Goal: Task Accomplishment & Management: Use online tool/utility

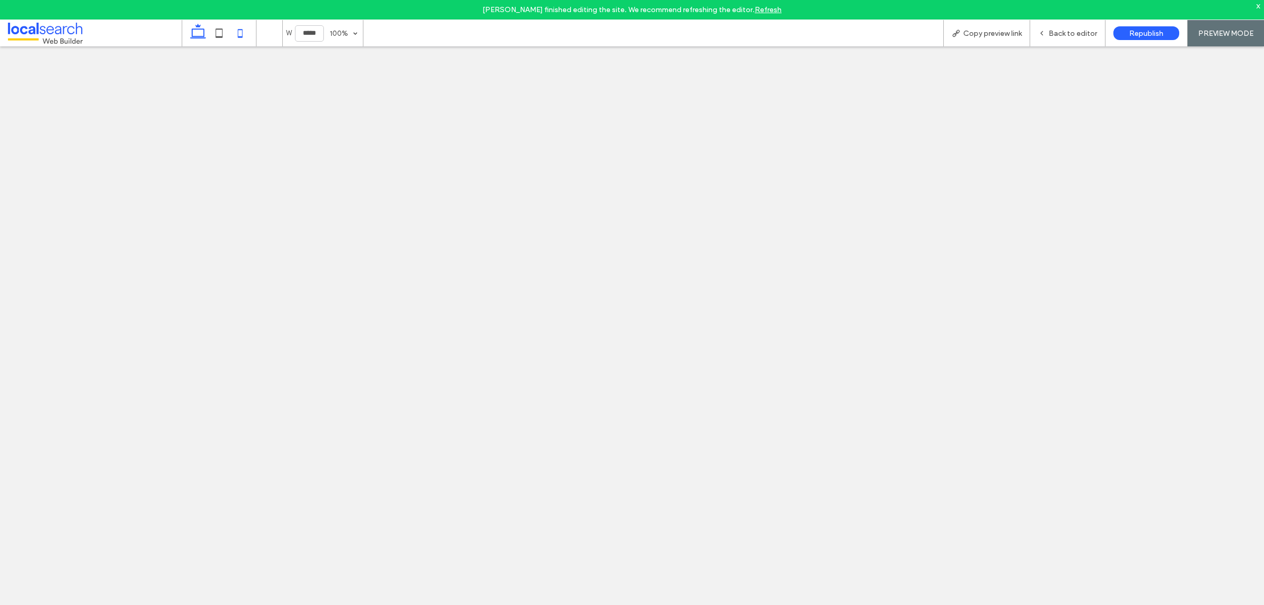
click at [199, 32] on icon at bounding box center [198, 33] width 21 height 21
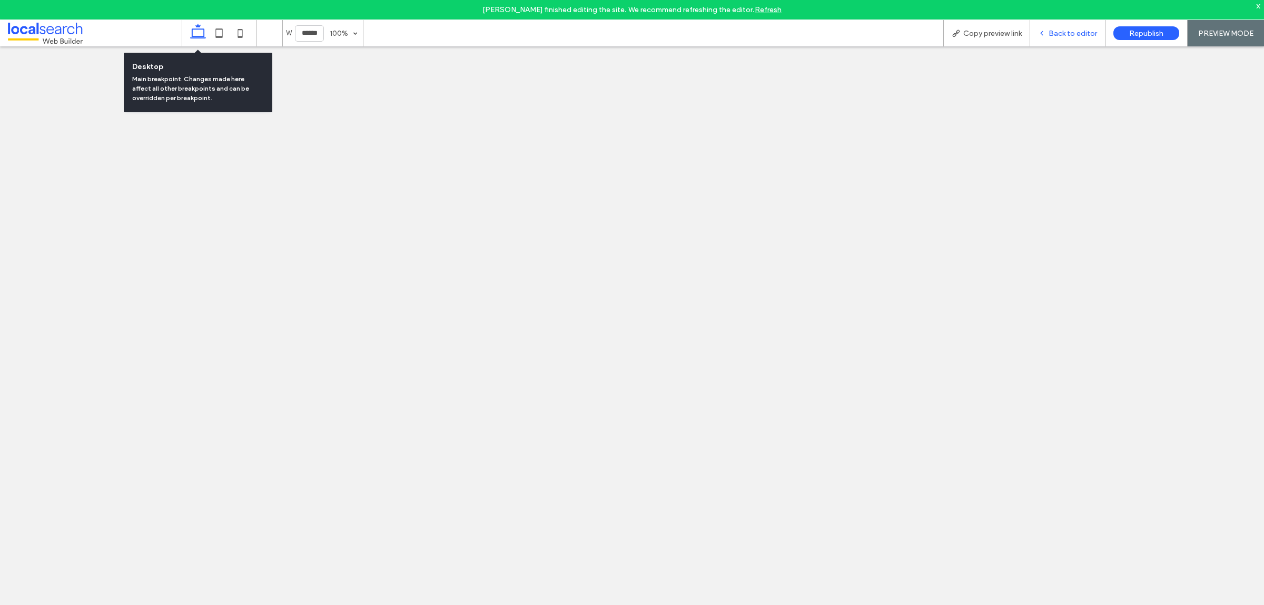
click at [1070, 30] on span "Back to editor" at bounding box center [1073, 33] width 48 height 9
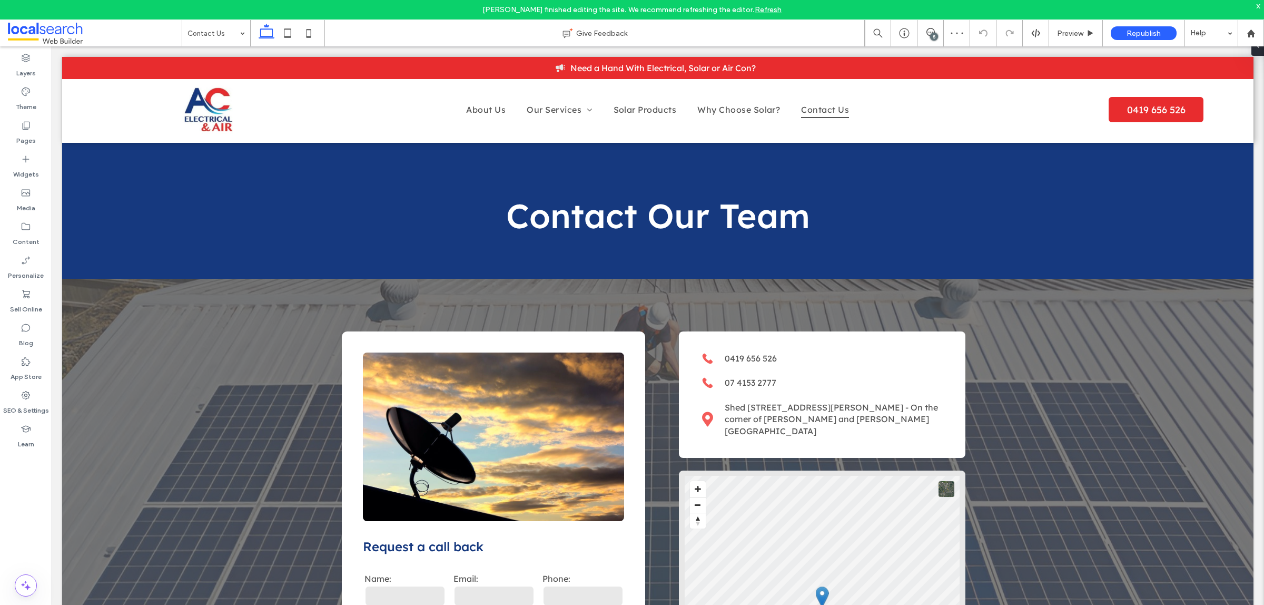
click at [937, 34] on div "5" at bounding box center [934, 37] width 8 height 8
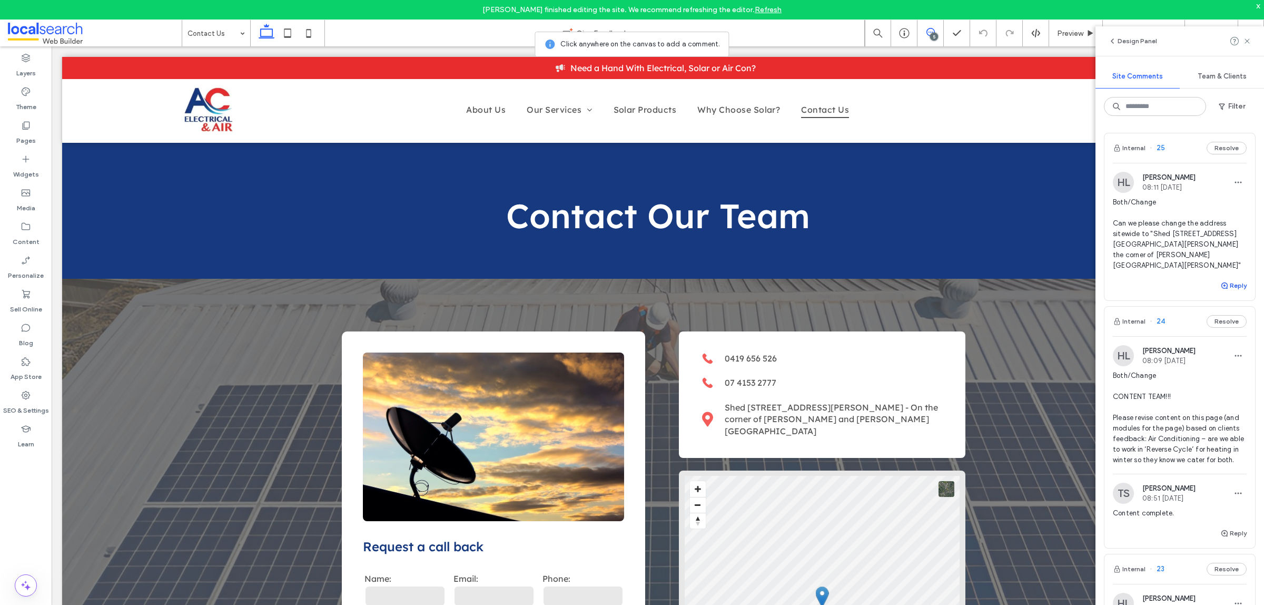
click at [1226, 279] on button "Reply" at bounding box center [1234, 285] width 26 height 13
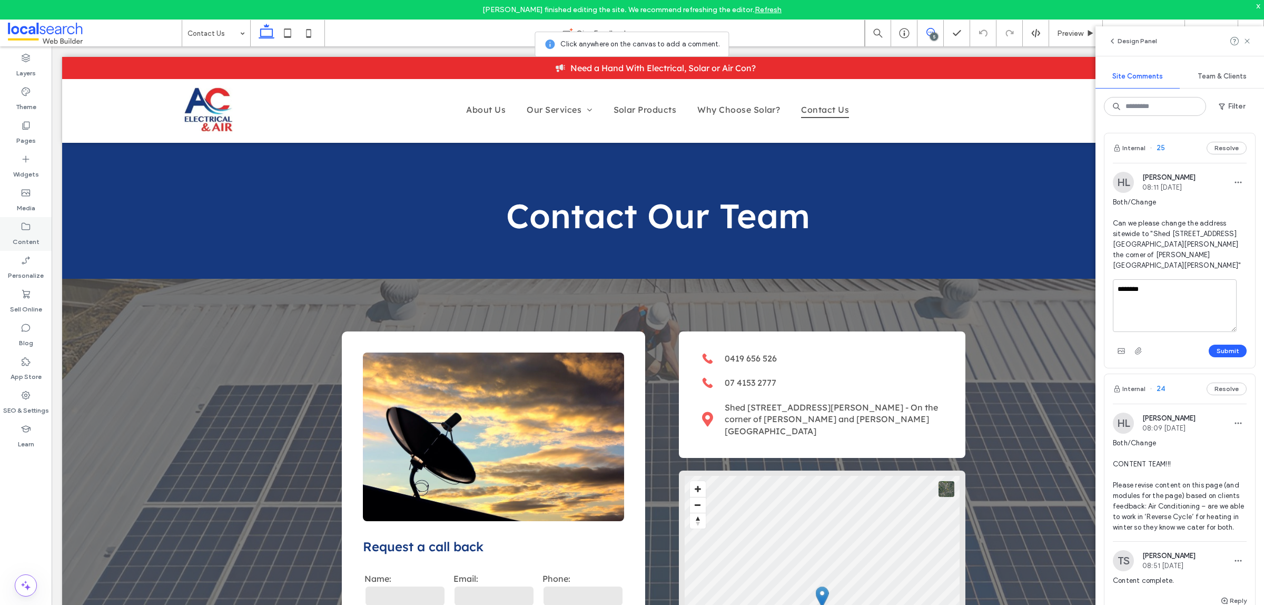
type textarea "********"
click at [1209, 345] on button "Submit" at bounding box center [1228, 351] width 38 height 13
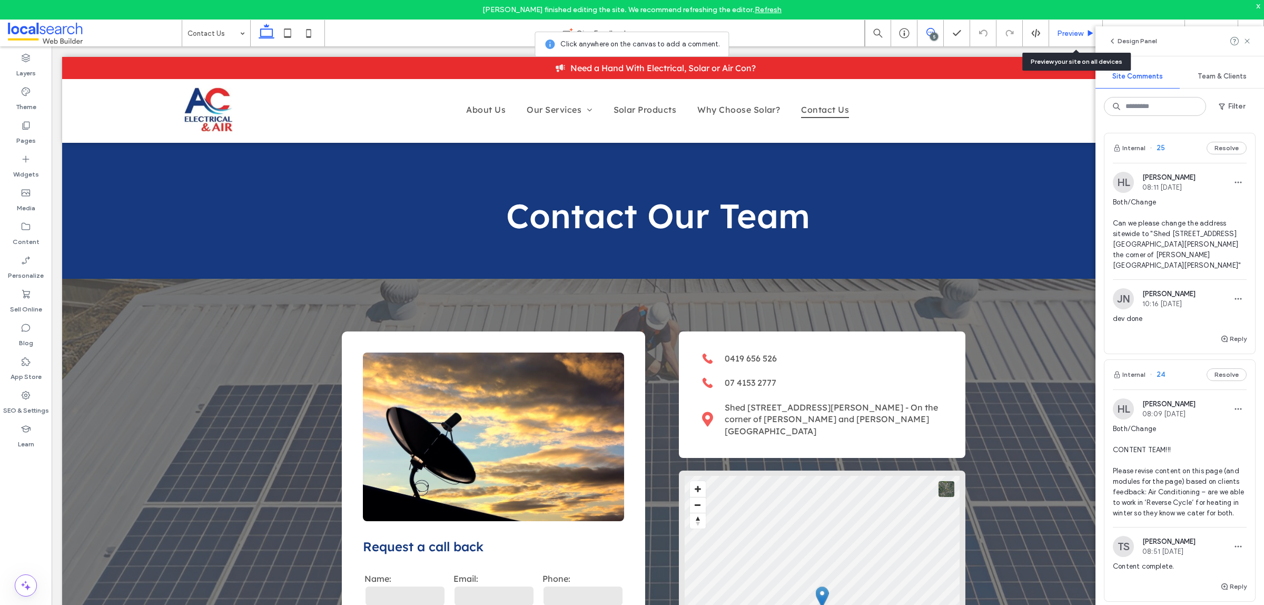
click at [1067, 35] on span "Preview" at bounding box center [1070, 33] width 26 height 9
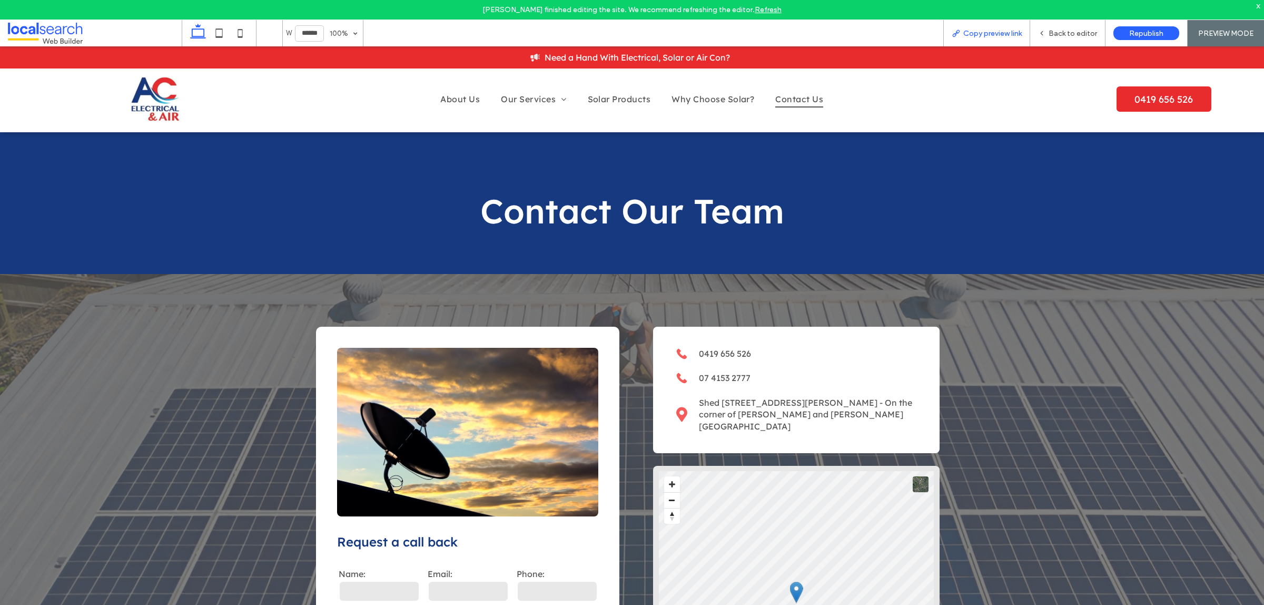
click at [1010, 32] on span "Copy preview link" at bounding box center [993, 33] width 58 height 9
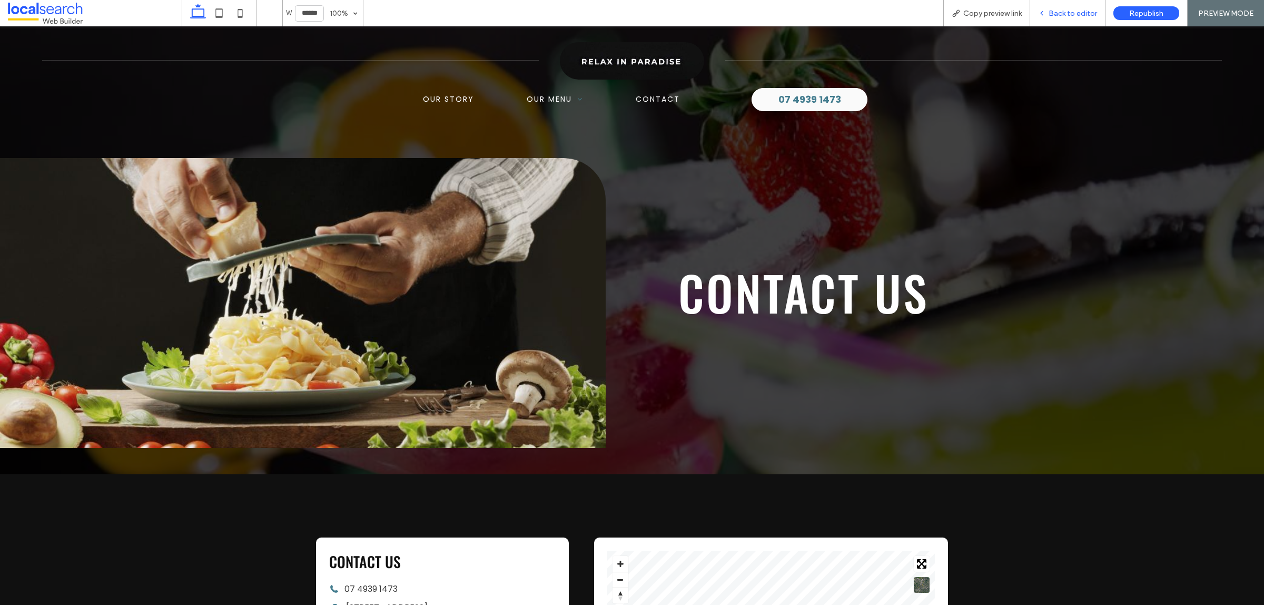
click at [1081, 16] on span "Back to editor" at bounding box center [1073, 13] width 48 height 9
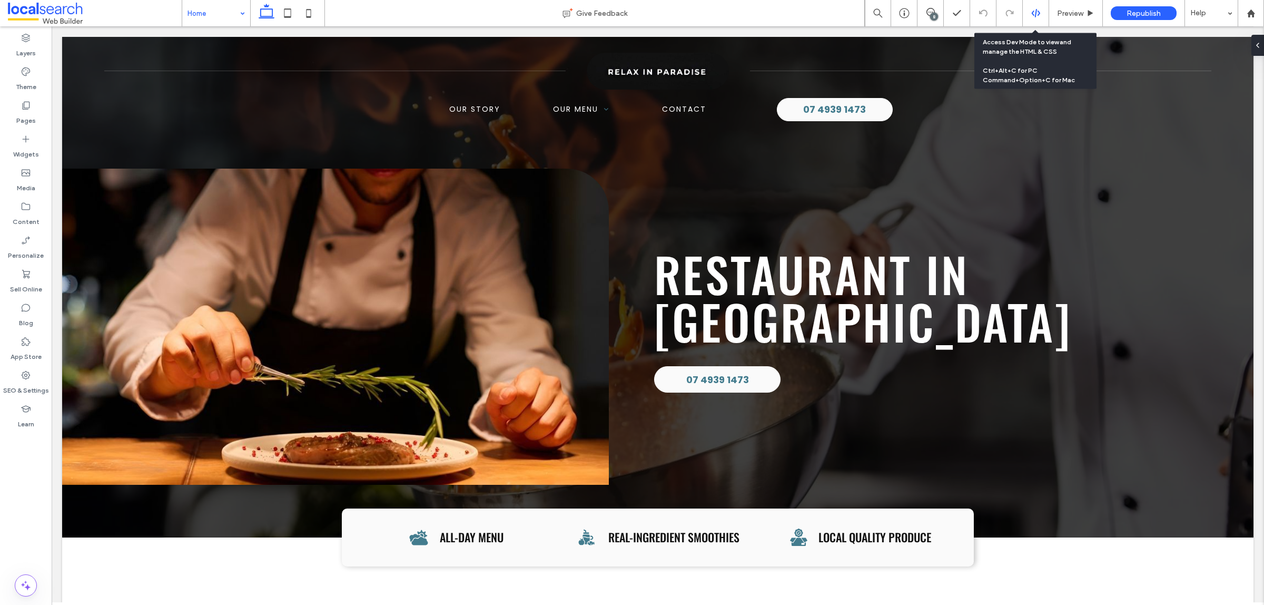
click at [1043, 11] on div at bounding box center [1036, 12] width 26 height 9
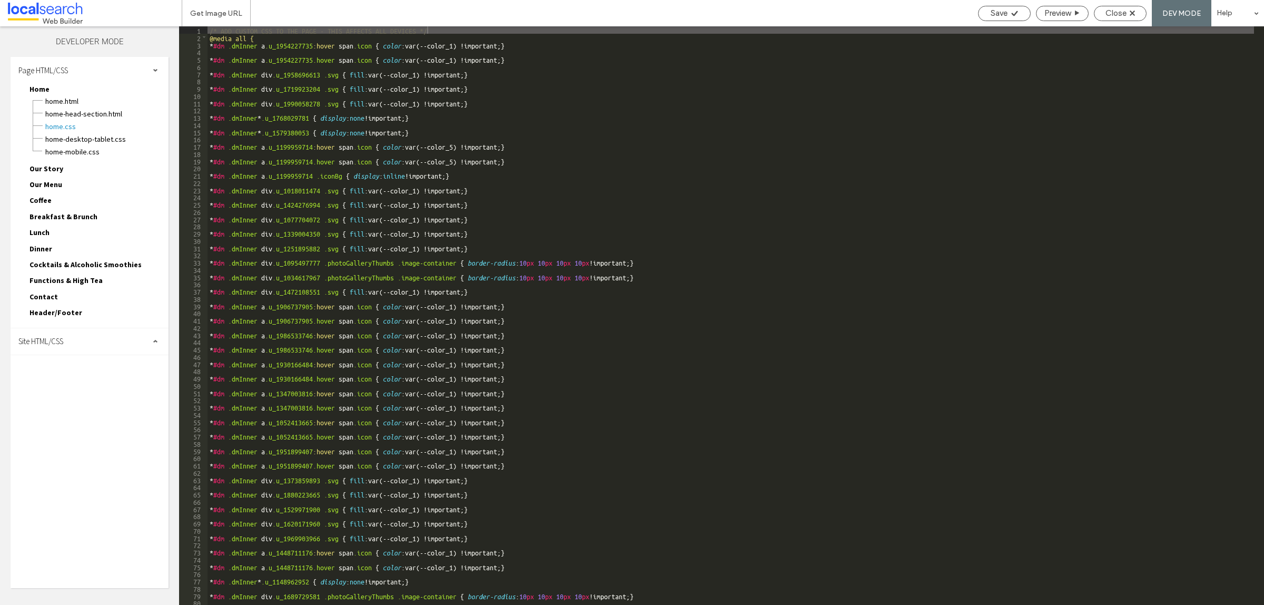
click at [114, 338] on div "Site HTML/CSS" at bounding box center [90, 341] width 158 height 26
click at [90, 385] on span "site.css" at bounding box center [109, 387] width 120 height 11
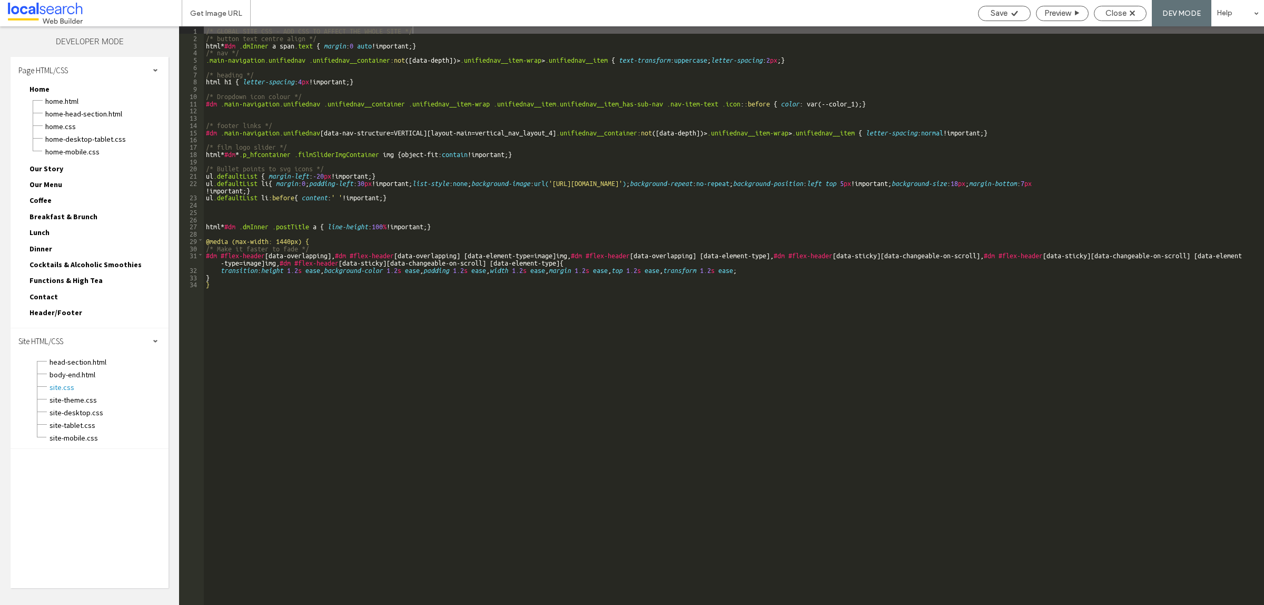
click at [67, 293] on div "Contact Contact.html Contact-head-section.html Contact.css Contact-desktop-tabl…" at bounding box center [95, 298] width 148 height 16
click at [50, 292] on span "Contact" at bounding box center [44, 296] width 28 height 9
click at [66, 330] on span "Contact.css" at bounding box center [107, 334] width 124 height 11
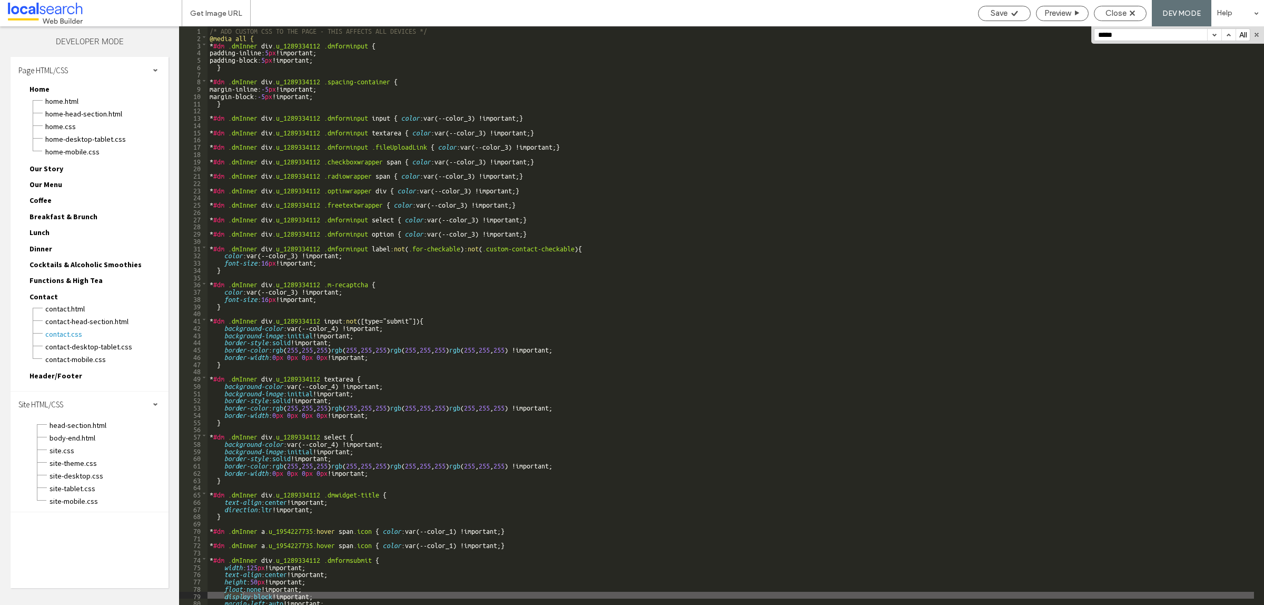
type input "*****"
click at [1234, 32] on button "button" at bounding box center [1229, 35] width 14 height 12
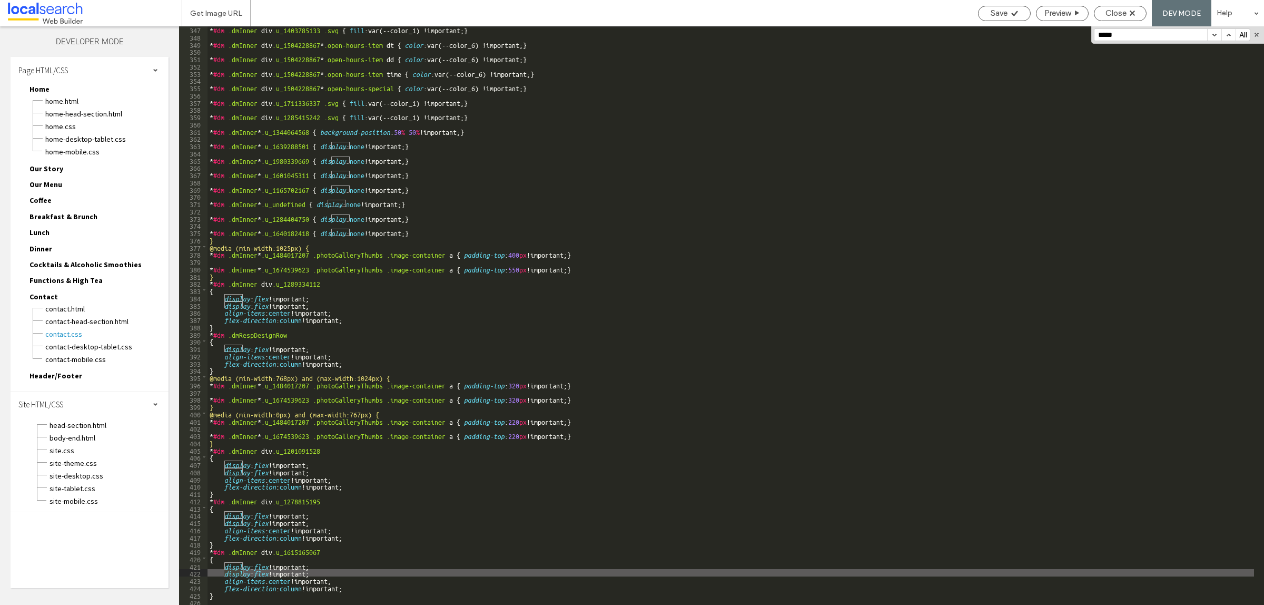
scroll to position [2507, 0]
click at [1234, 32] on button "button" at bounding box center [1229, 35] width 14 height 12
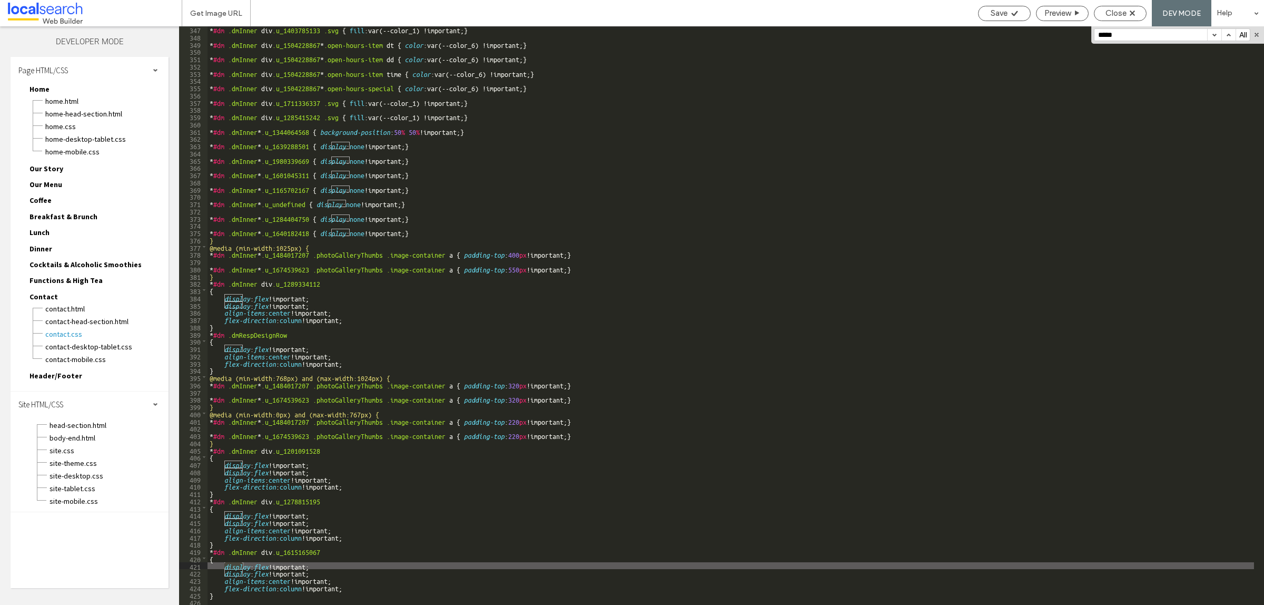
click at [1234, 32] on button "button" at bounding box center [1229, 35] width 14 height 12
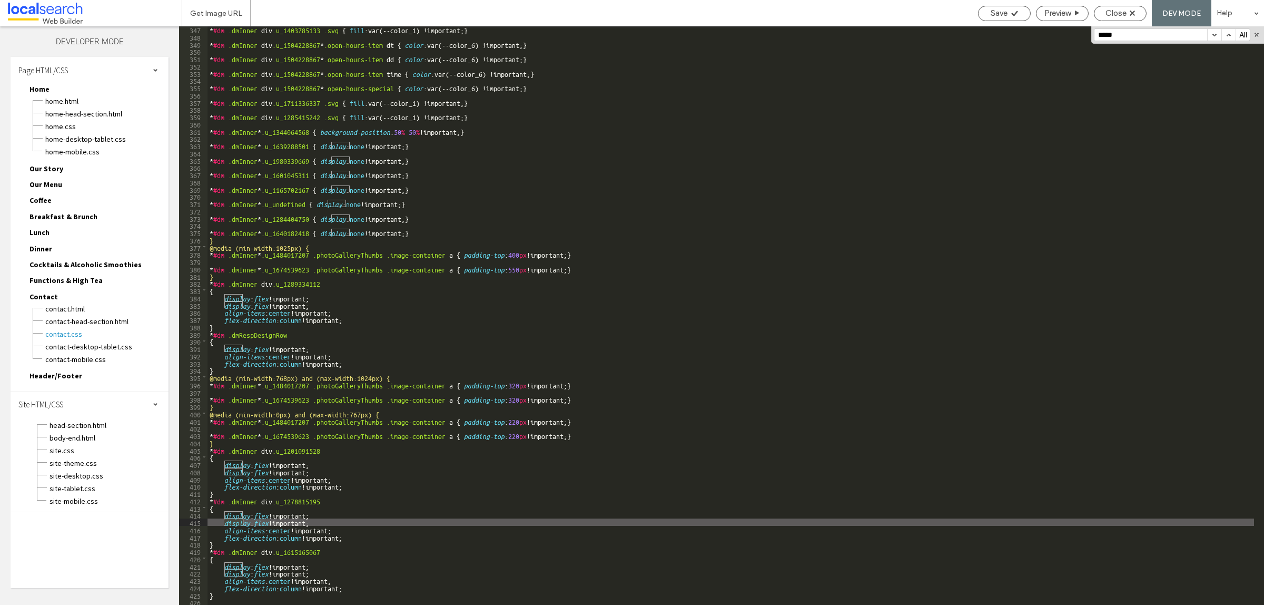
click at [1234, 32] on button "button" at bounding box center [1229, 35] width 14 height 12
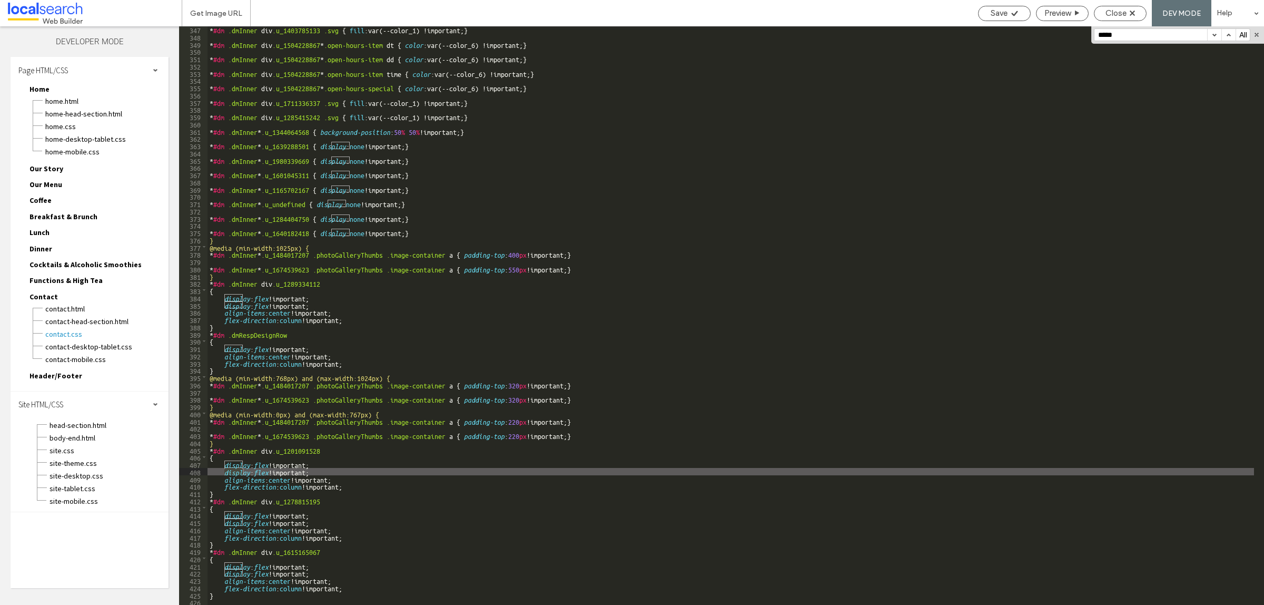
click at [1234, 32] on button "button" at bounding box center [1229, 35] width 14 height 12
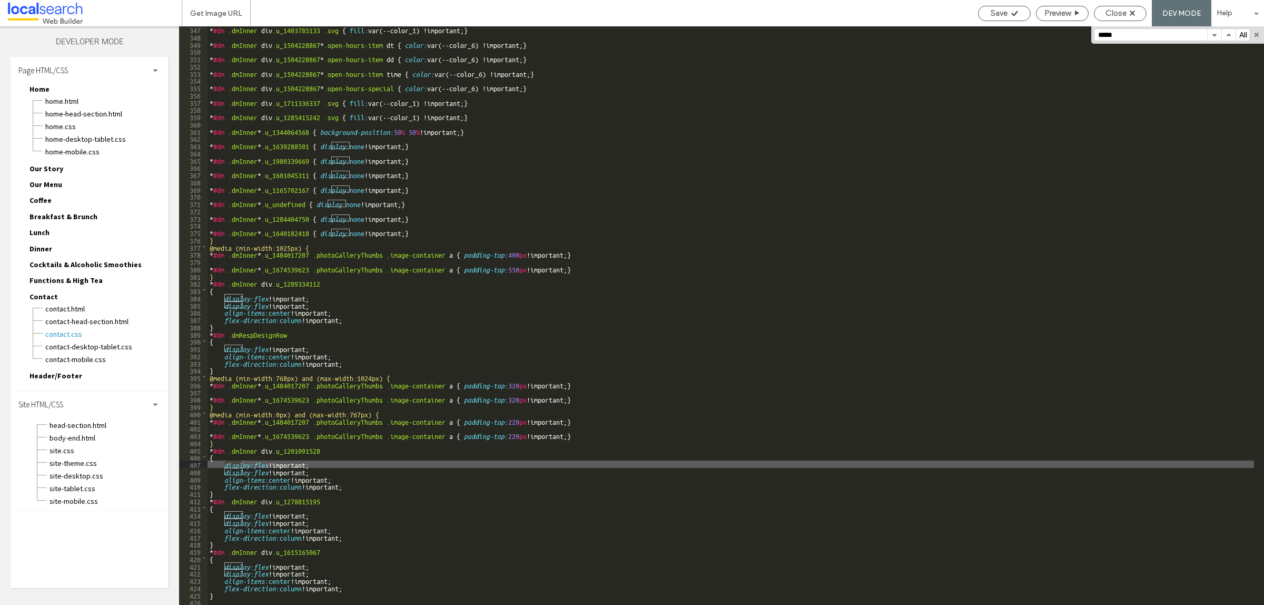
click at [1234, 32] on button "button" at bounding box center [1229, 35] width 14 height 12
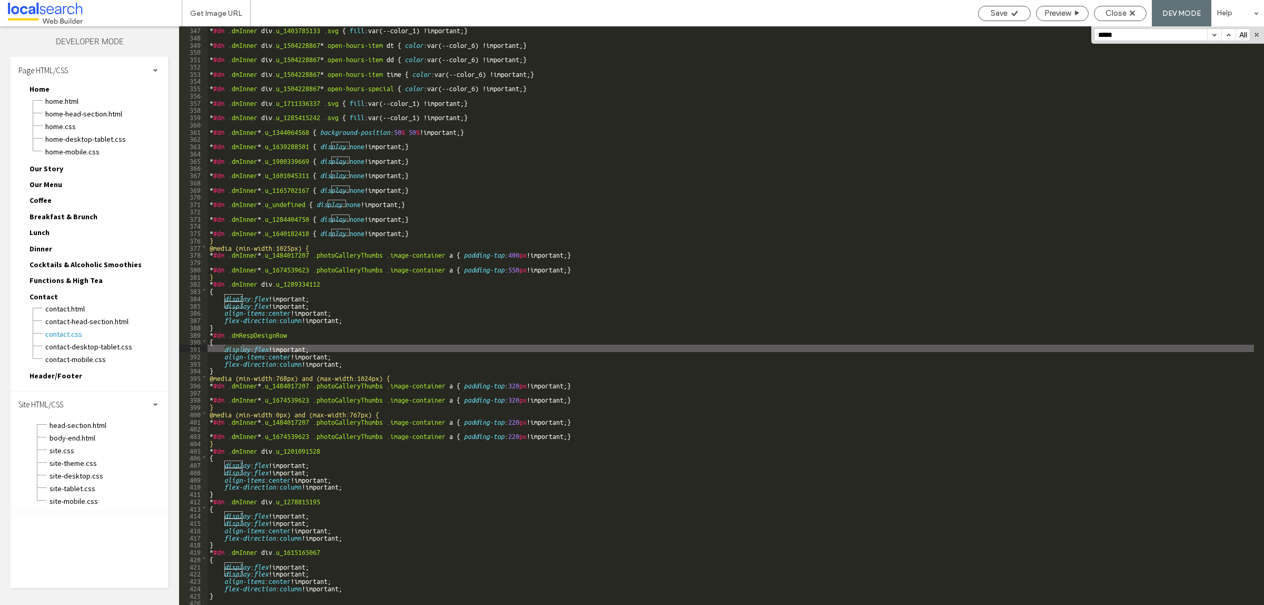
click at [1234, 32] on button "button" at bounding box center [1229, 35] width 14 height 12
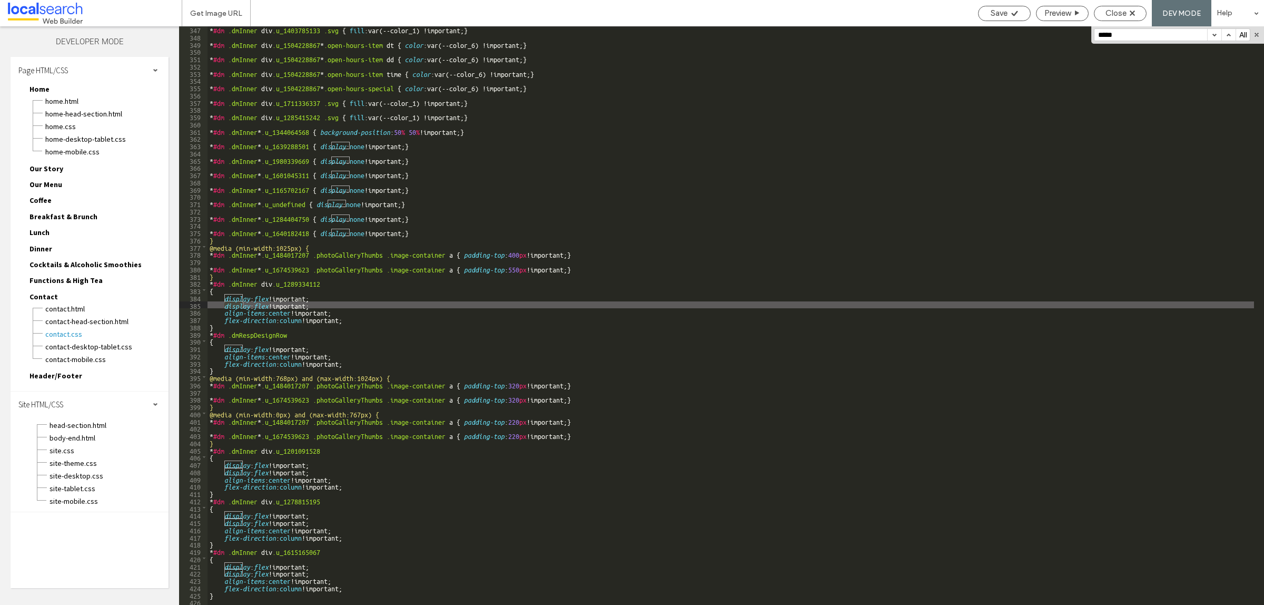
click at [1234, 32] on button "button" at bounding box center [1229, 35] width 14 height 12
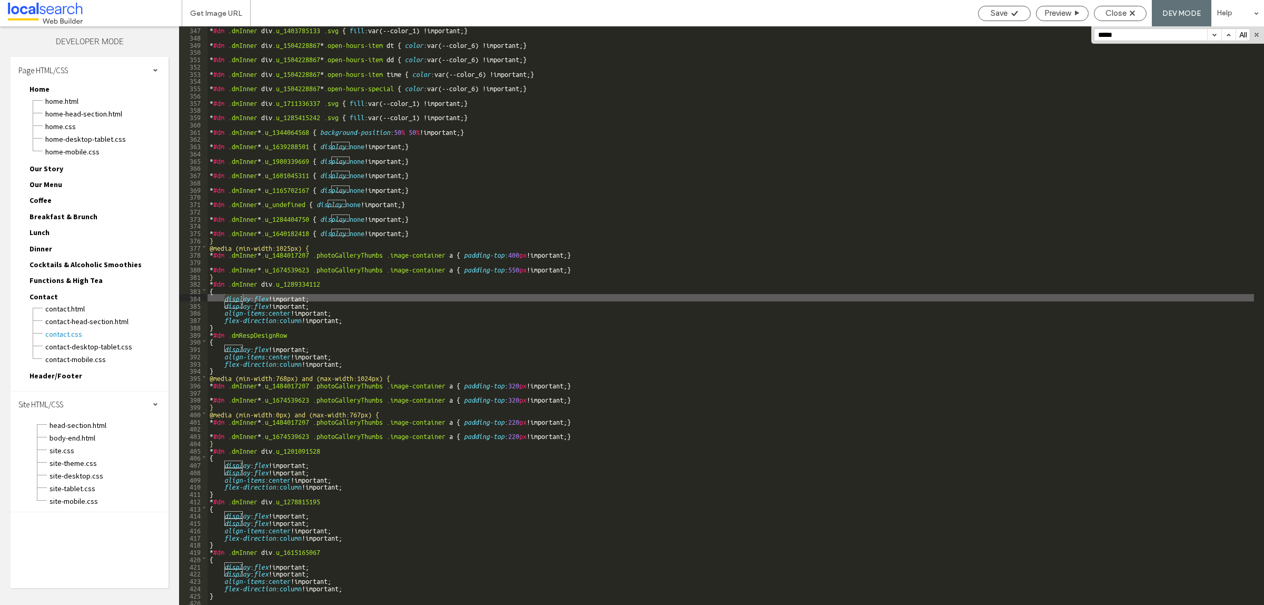
click at [1234, 32] on button "button" at bounding box center [1229, 35] width 14 height 12
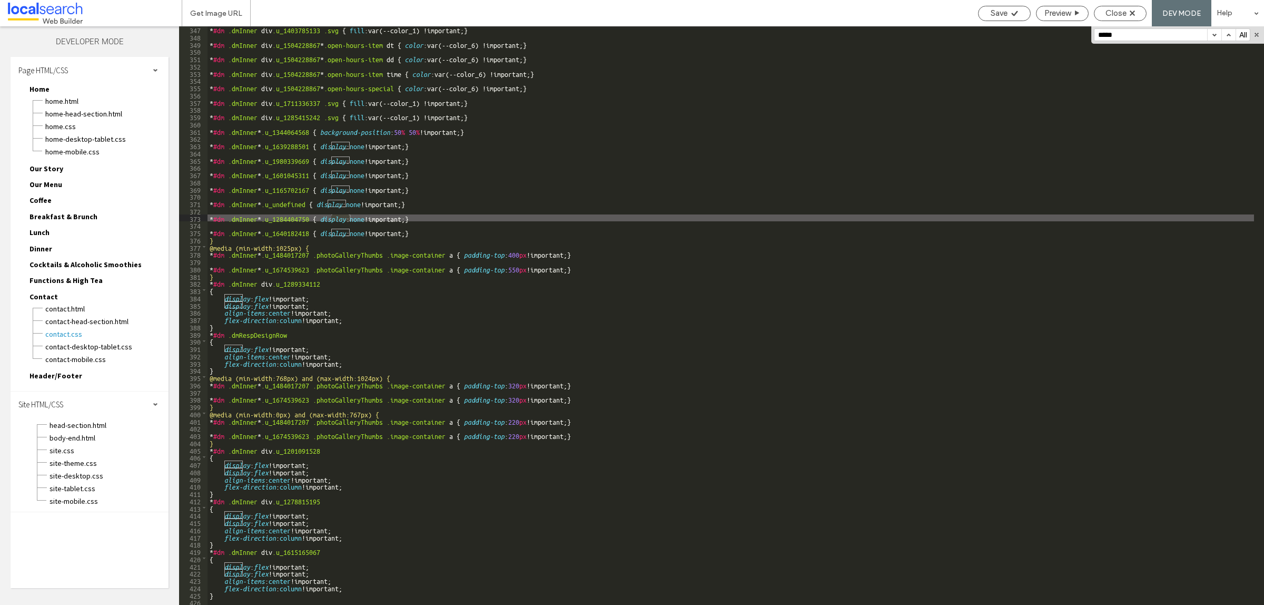
click at [1234, 32] on button "button" at bounding box center [1229, 35] width 14 height 12
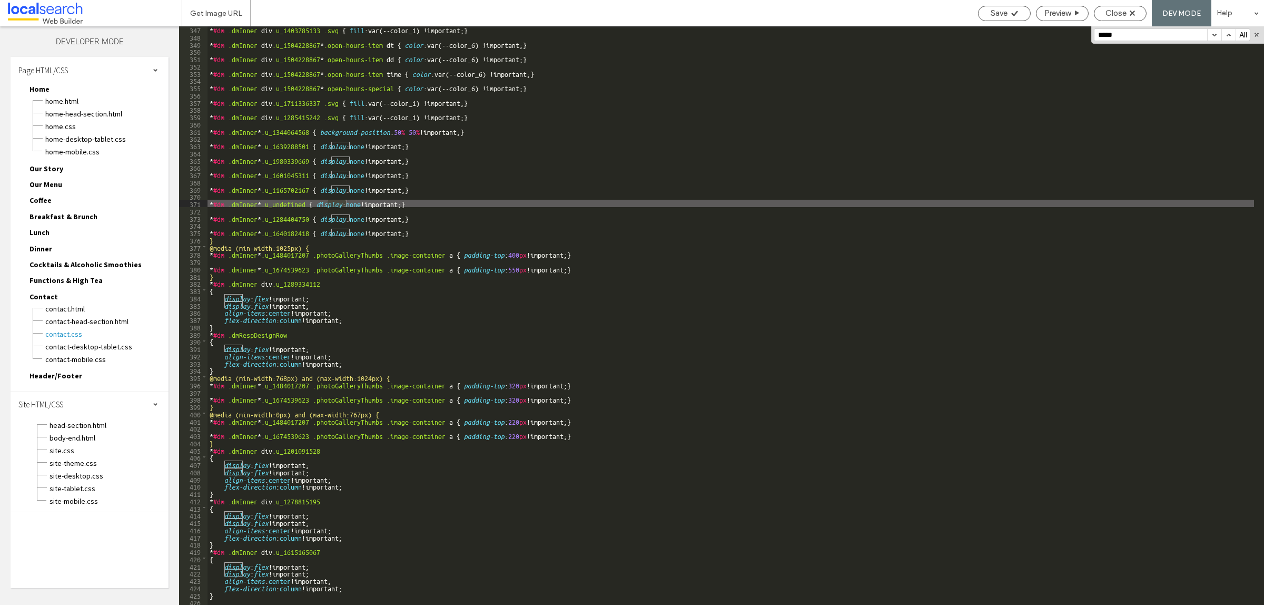
click at [1234, 32] on button "button" at bounding box center [1229, 35] width 14 height 12
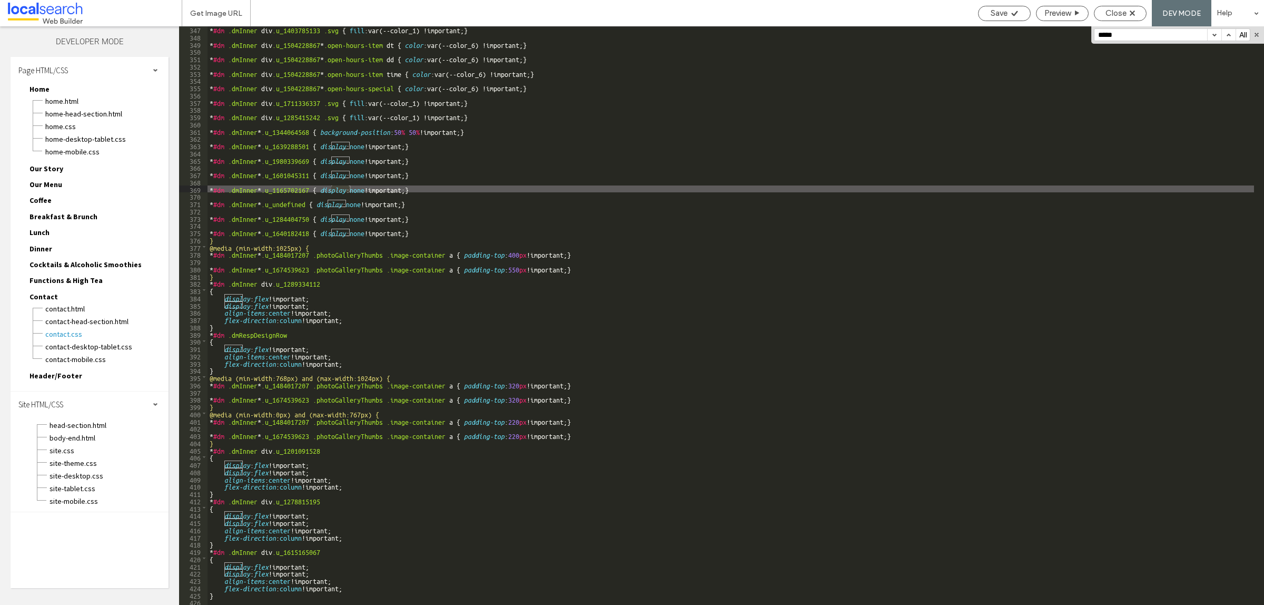
click at [1234, 32] on button "button" at bounding box center [1229, 35] width 14 height 12
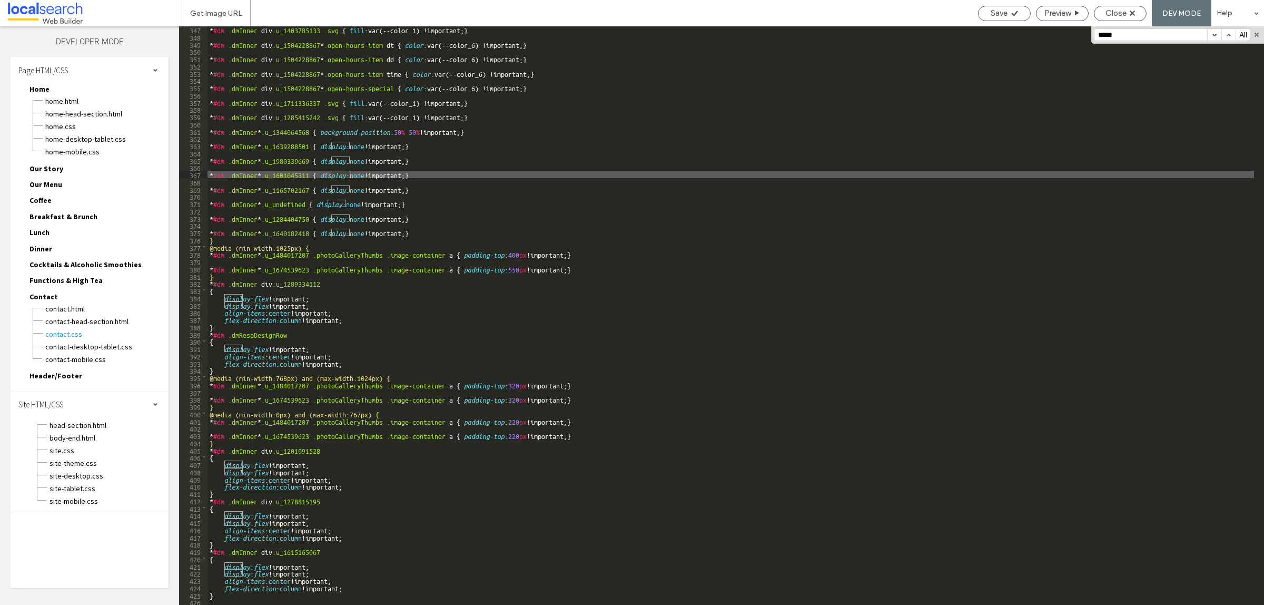
click at [1234, 32] on button "button" at bounding box center [1229, 35] width 14 height 12
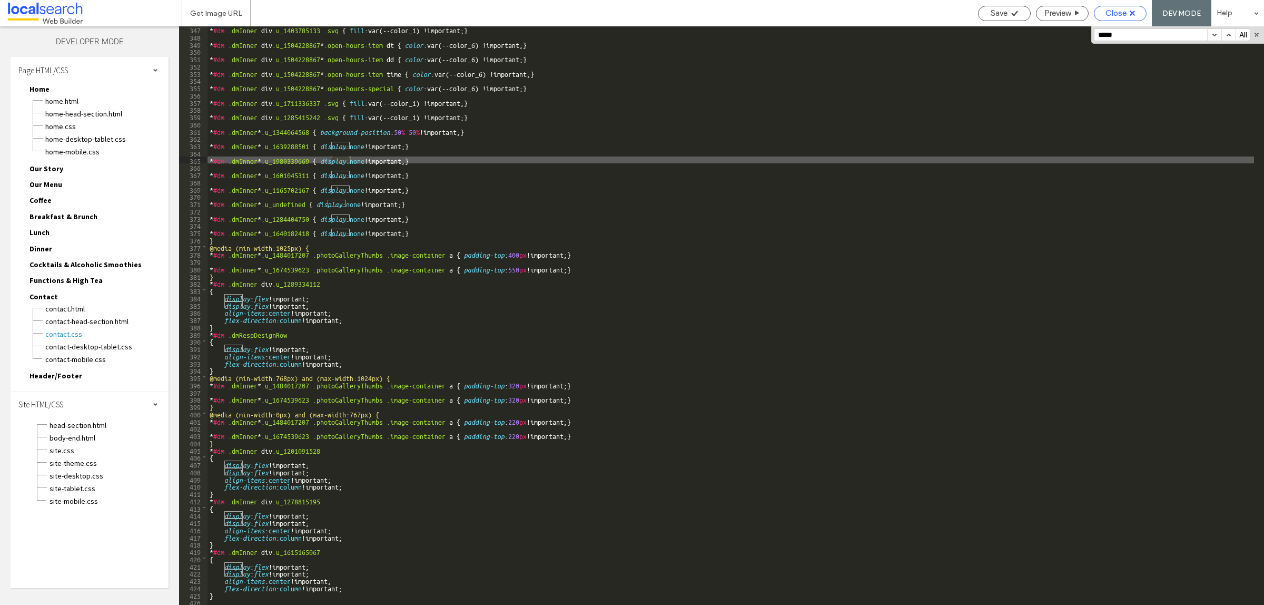
click at [1103, 13] on div "Close" at bounding box center [1121, 12] width 52 height 9
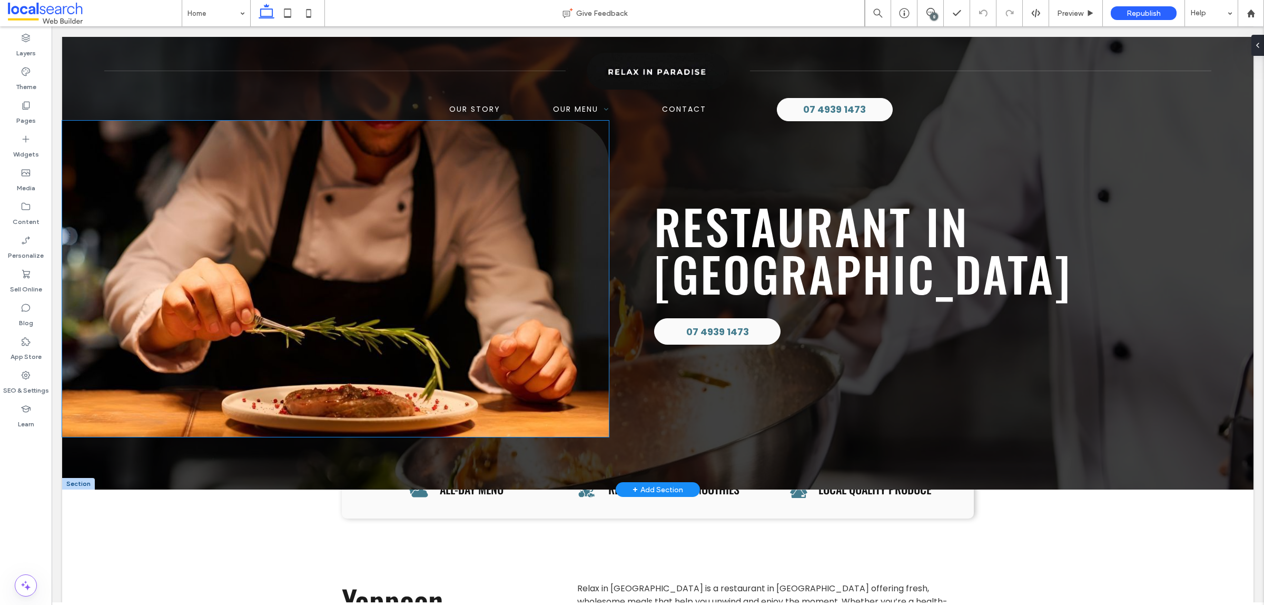
scroll to position [0, 0]
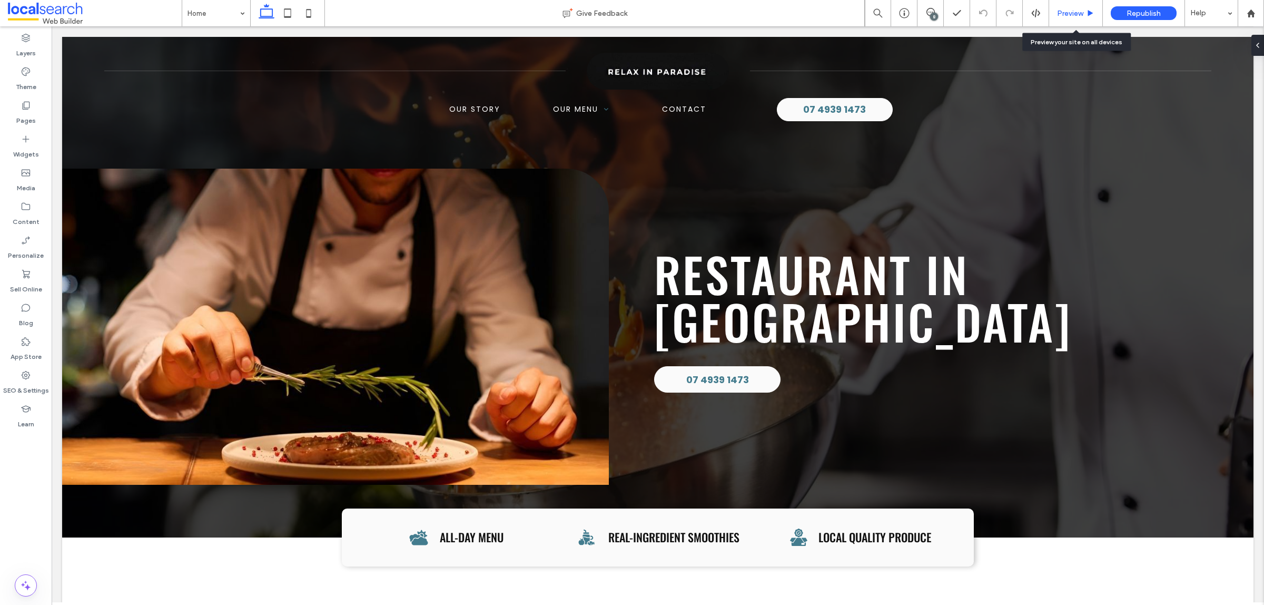
click at [1064, 14] on span "Preview" at bounding box center [1070, 13] width 26 height 9
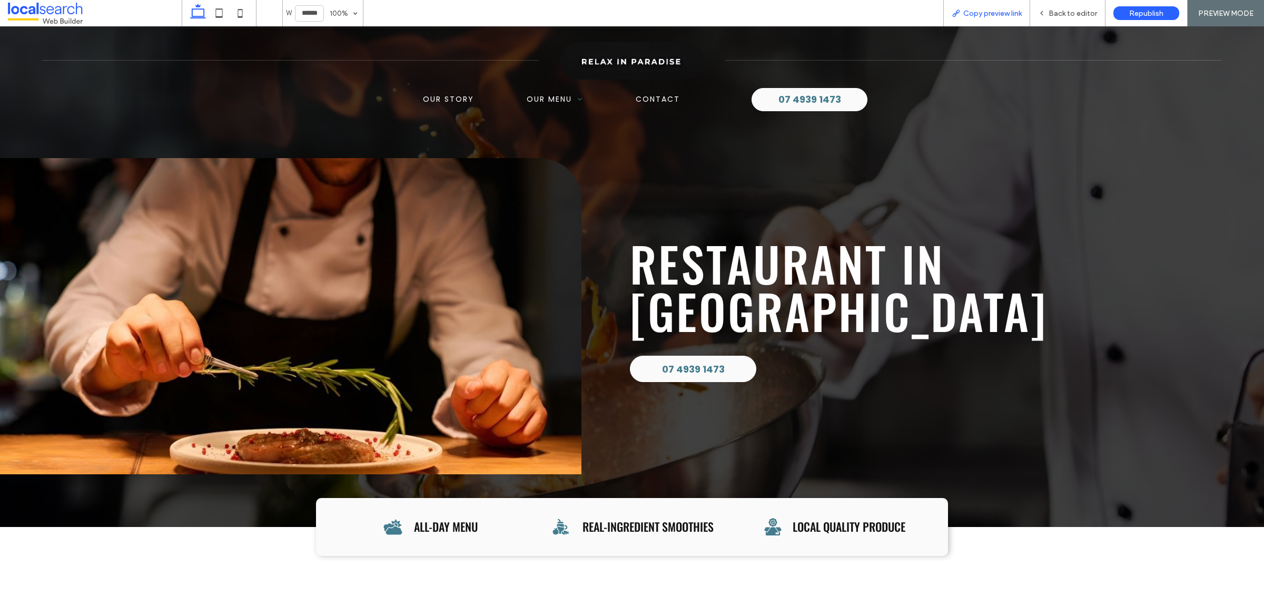
click at [1000, 12] on span "Copy preview link" at bounding box center [993, 13] width 58 height 9
